Goal: Check status: Check status

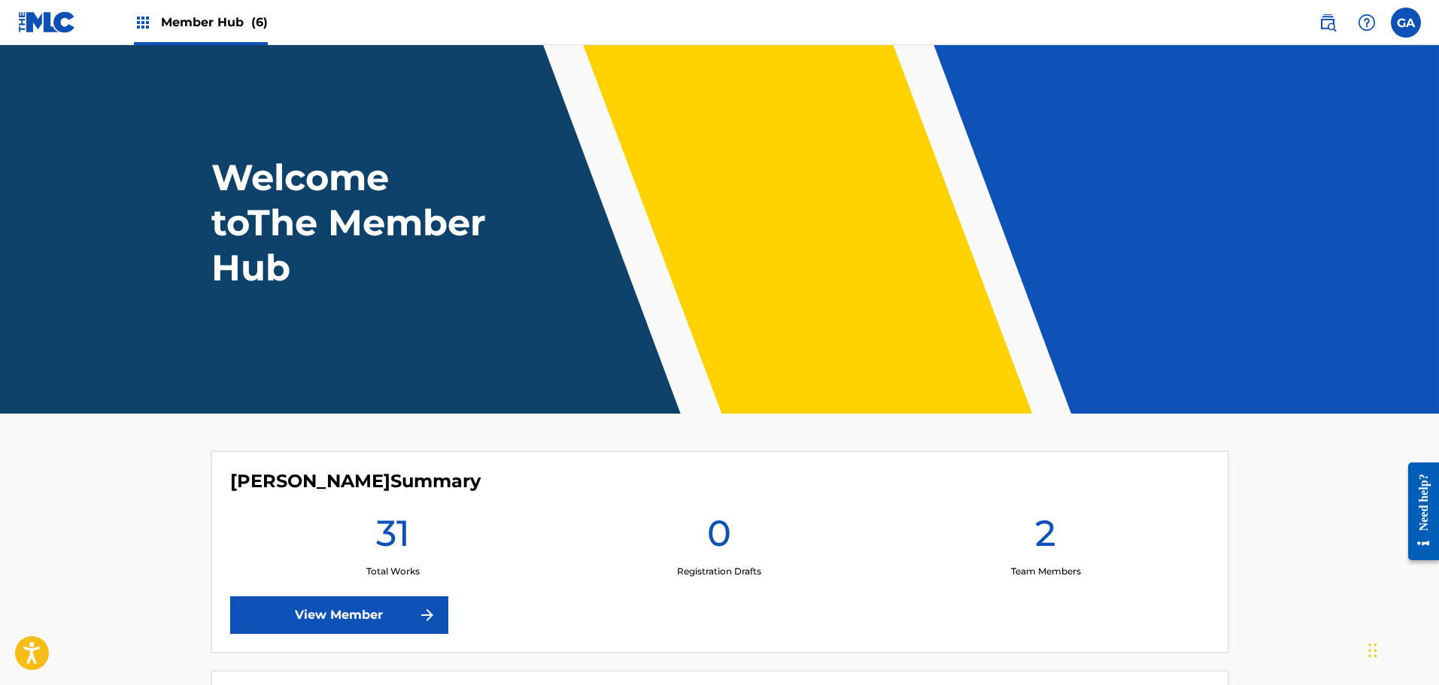
click at [32, 20] on img at bounding box center [47, 22] width 58 height 22
click at [335, 607] on link "View Member" at bounding box center [339, 615] width 218 height 38
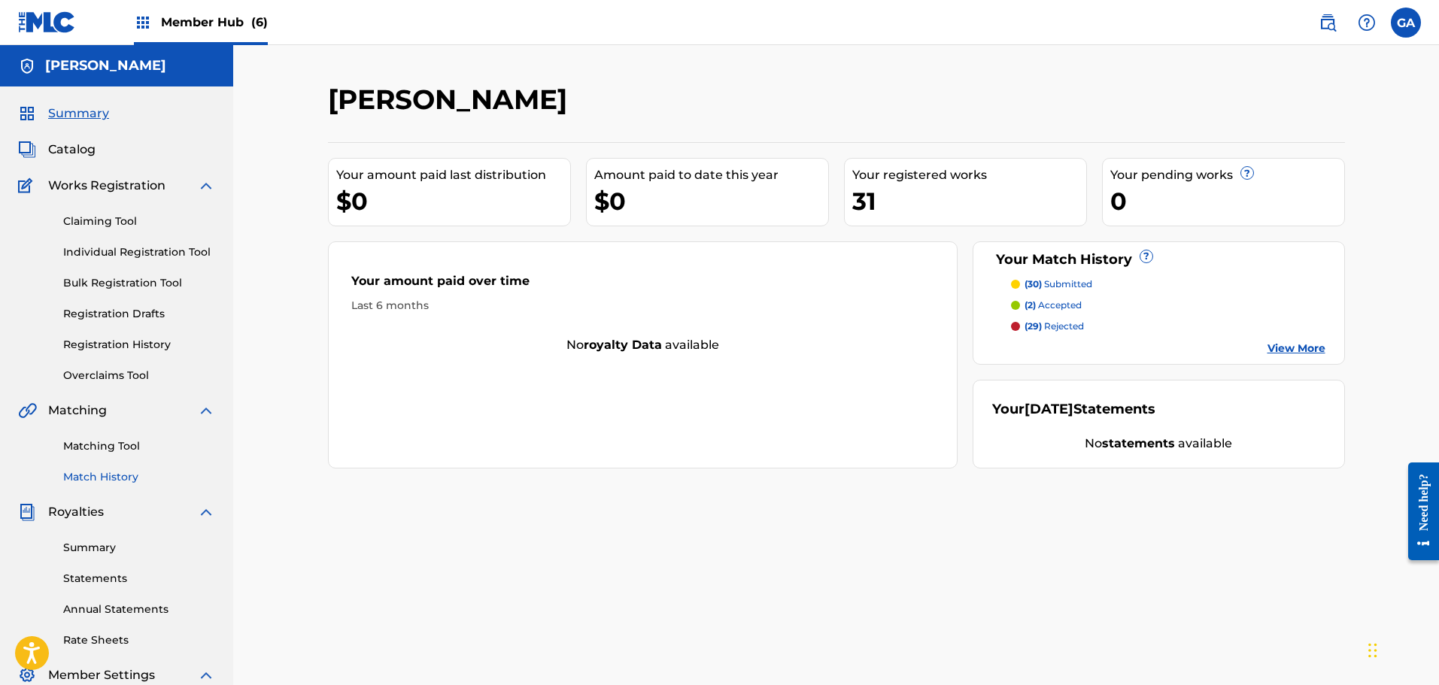
click at [109, 473] on link "Match History" at bounding box center [139, 477] width 152 height 16
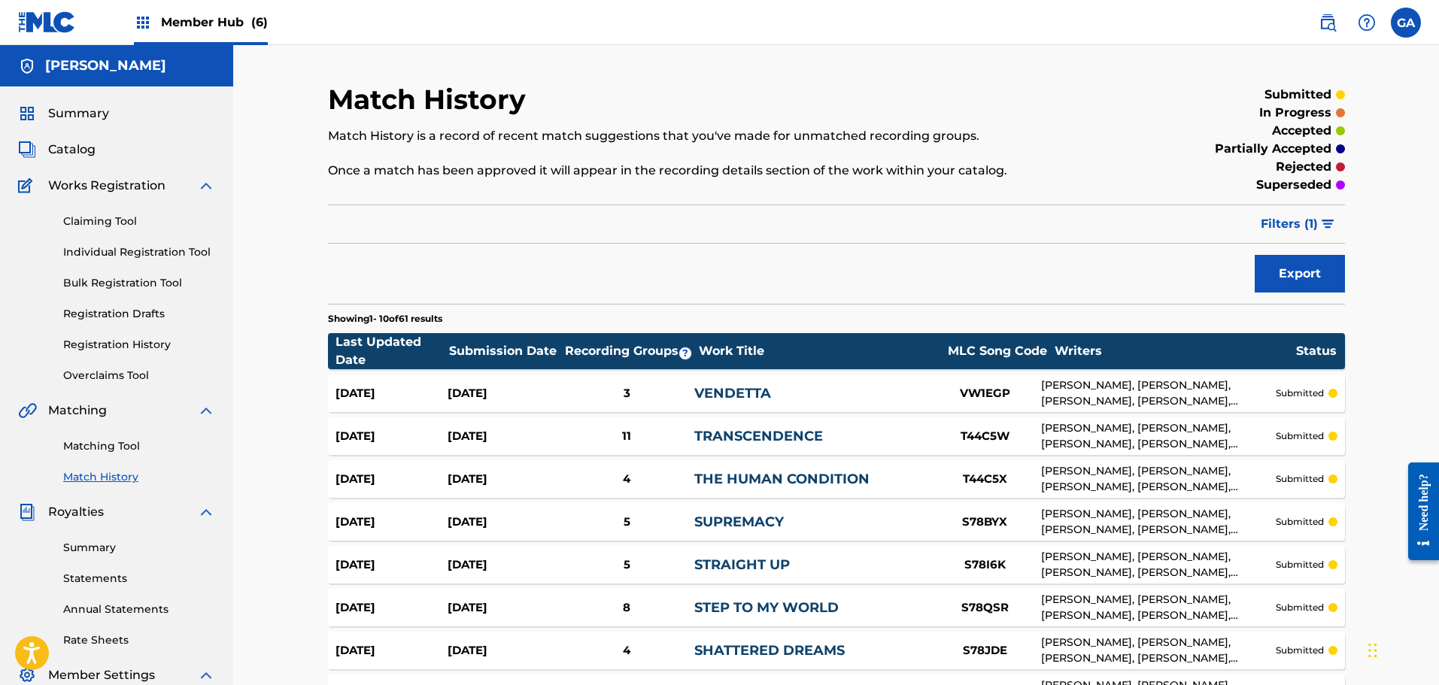
click at [83, 50] on div "[PERSON_NAME]" at bounding box center [116, 65] width 233 height 41
click at [56, 126] on div "Summary Catalog Works Registration Claiming Tool Individual Registration Tool B…" at bounding box center [116, 473] width 233 height 774
click at [65, 114] on span "Summary" at bounding box center [78, 114] width 61 height 18
